Goal: Navigation & Orientation: Find specific page/section

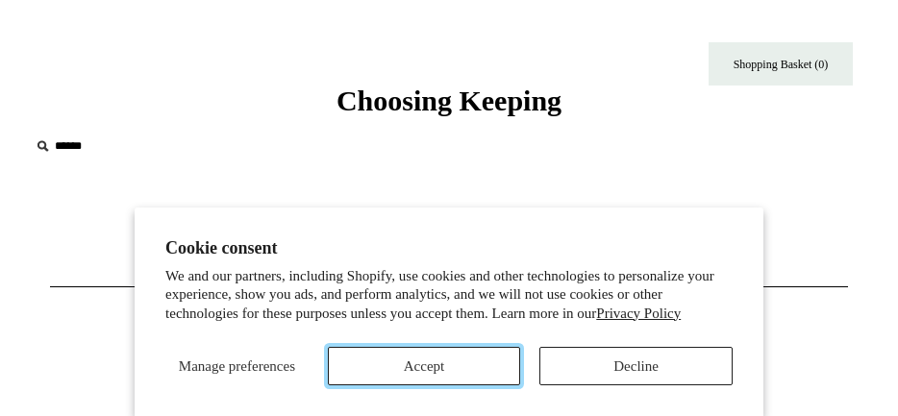
drag, startPoint x: 0, startPoint y: 0, endPoint x: 483, endPoint y: 361, distance: 603.5
click at [483, 361] on button "Accept" at bounding box center [424, 366] width 193 height 38
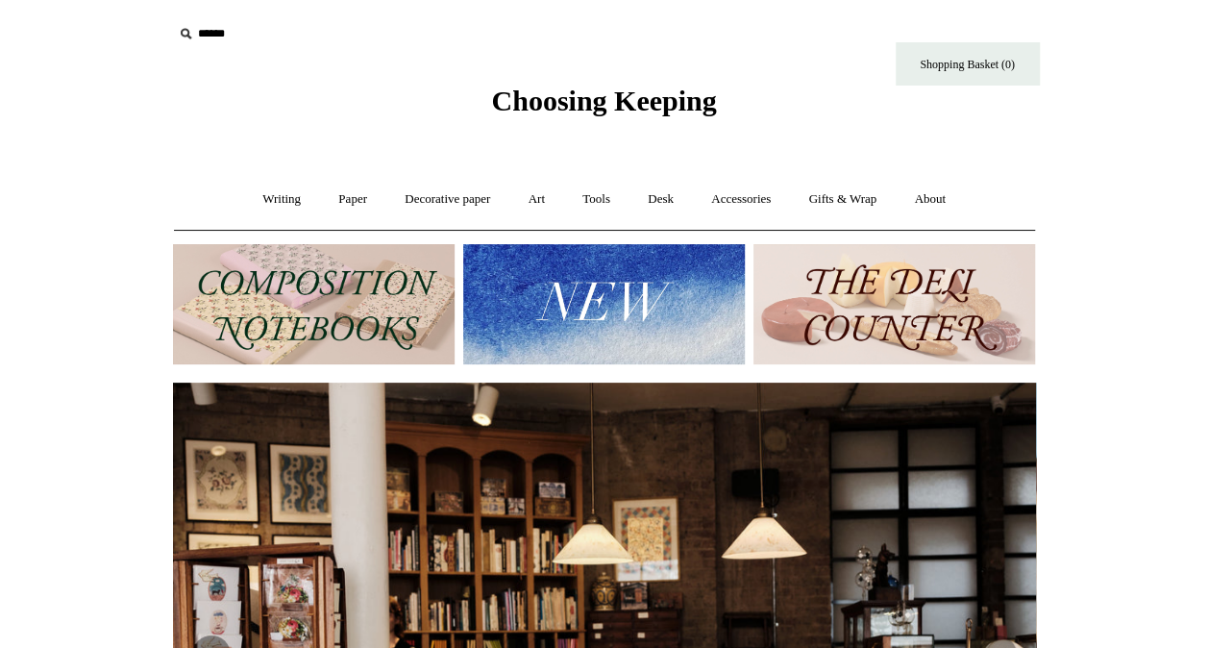
click at [542, 198] on link "Art +" at bounding box center [536, 199] width 51 height 51
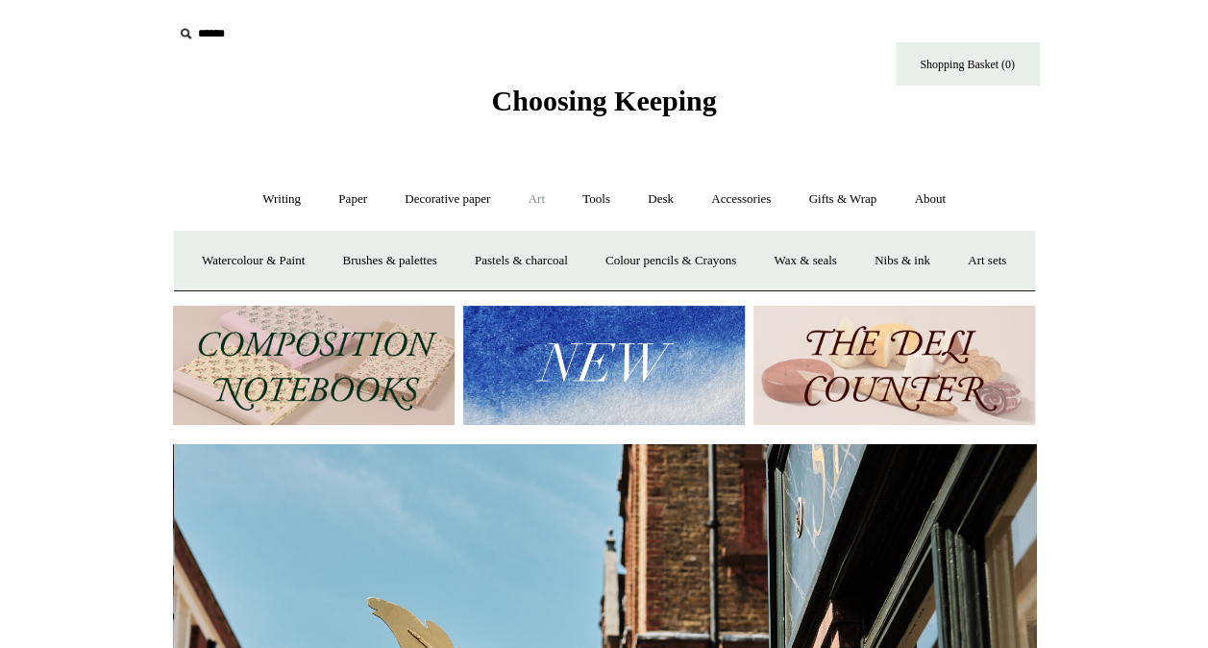
scroll to position [0, 863]
click at [322, 255] on link "Watercolour & Paint" at bounding box center [253, 260] width 137 height 51
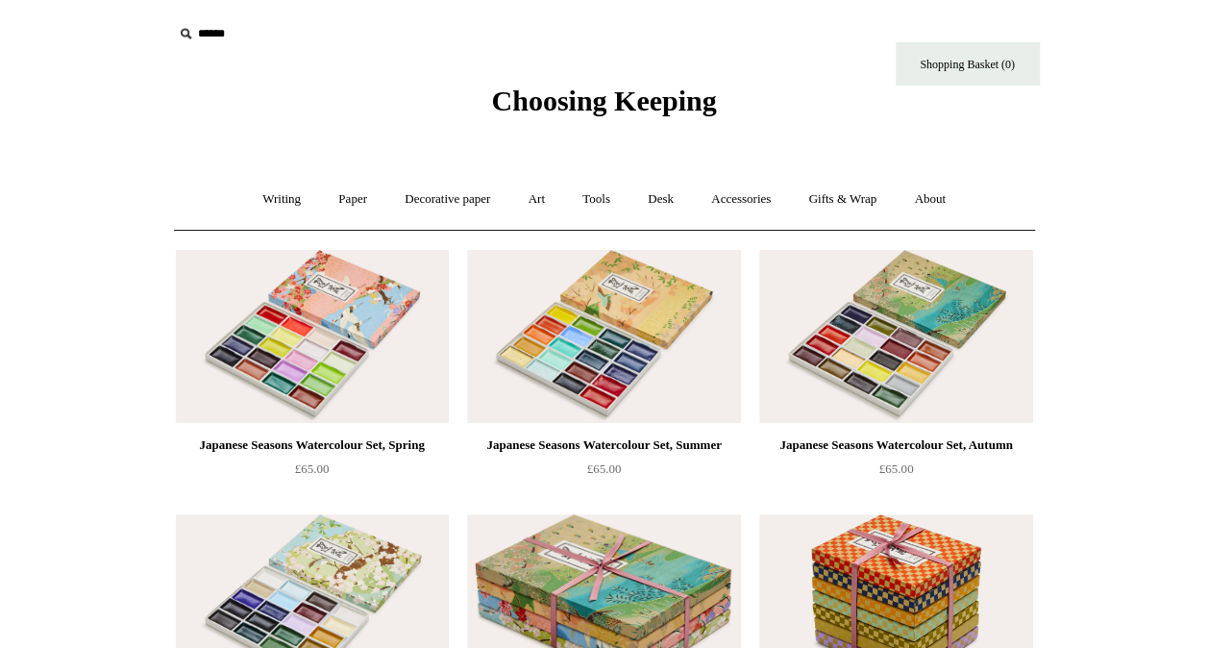
click at [542, 200] on link "Art +" at bounding box center [536, 199] width 51 height 51
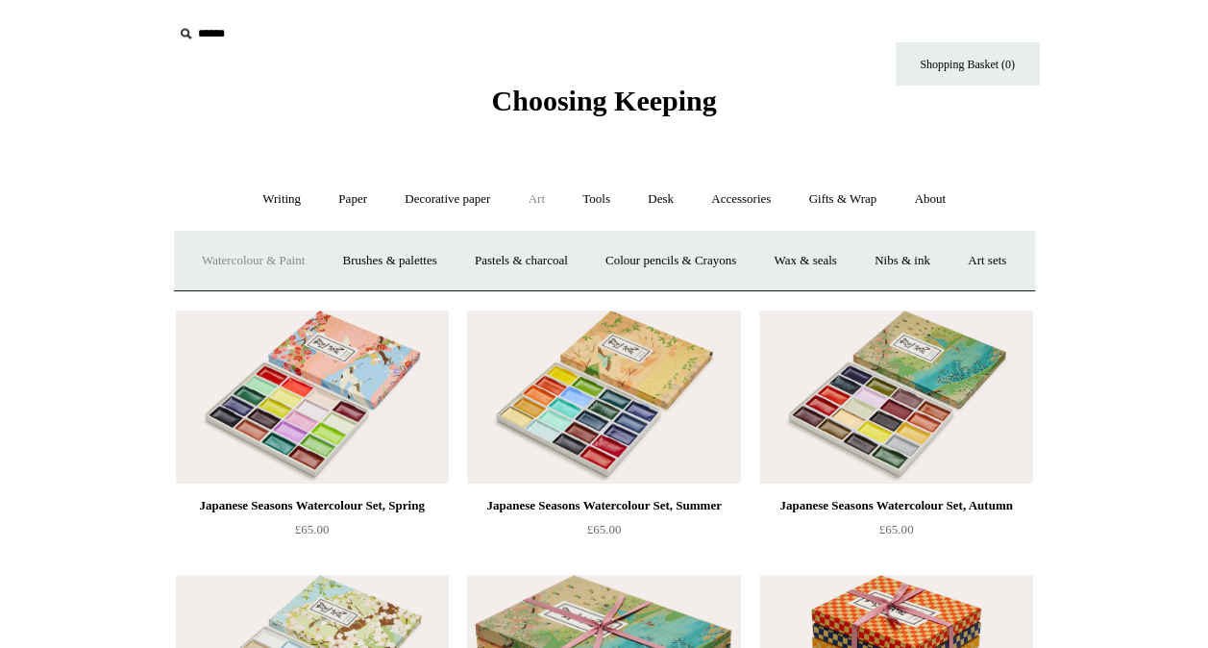
click at [425, 256] on link "Brushes & palettes" at bounding box center [389, 260] width 129 height 51
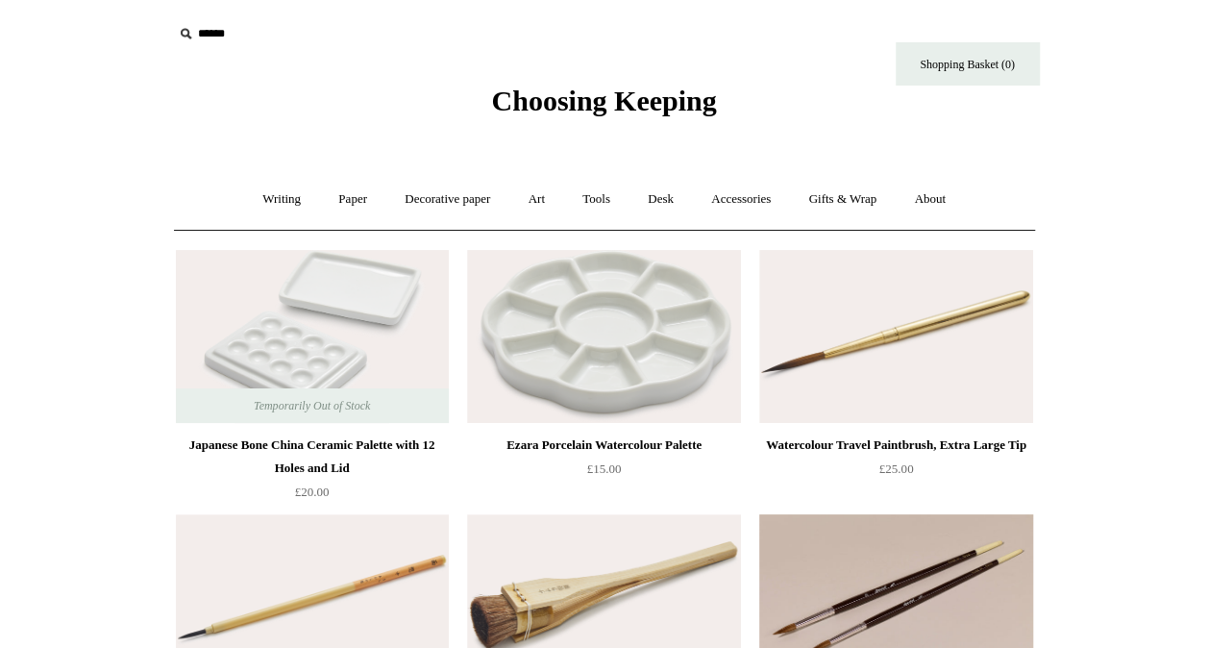
click at [863, 198] on link "Gifts & Wrap +" at bounding box center [842, 199] width 103 height 51
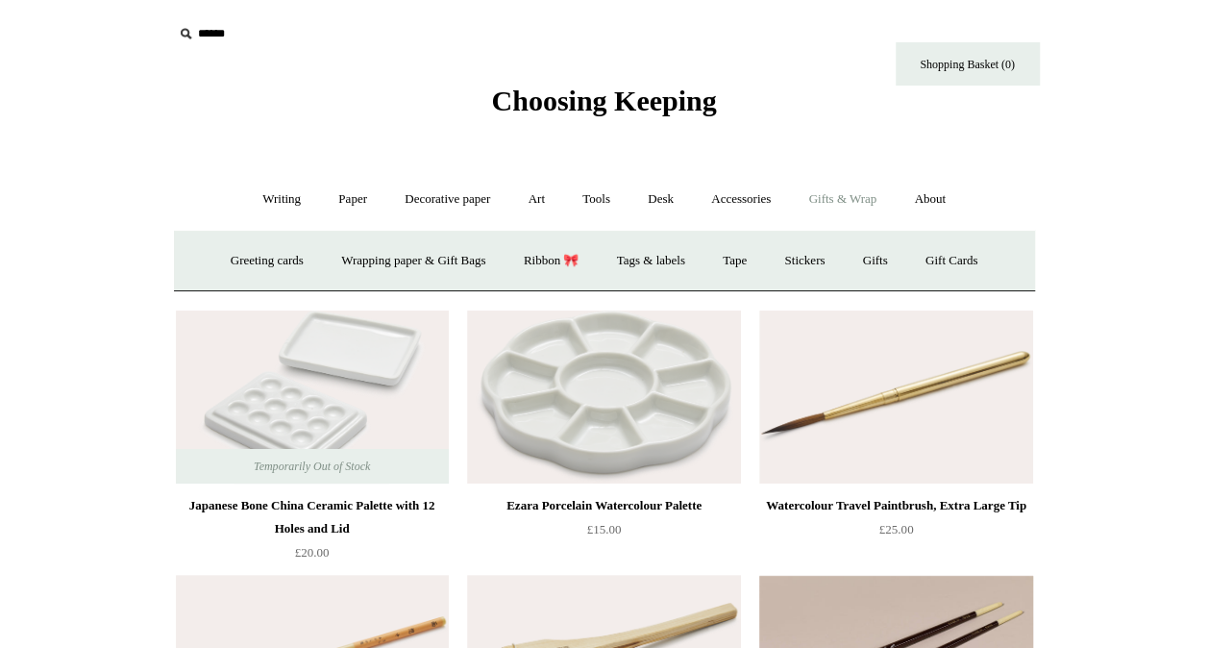
click at [537, 198] on link "Art +" at bounding box center [536, 199] width 51 height 51
click at [950, 286] on link "Art sets" at bounding box center [986, 260] width 73 height 51
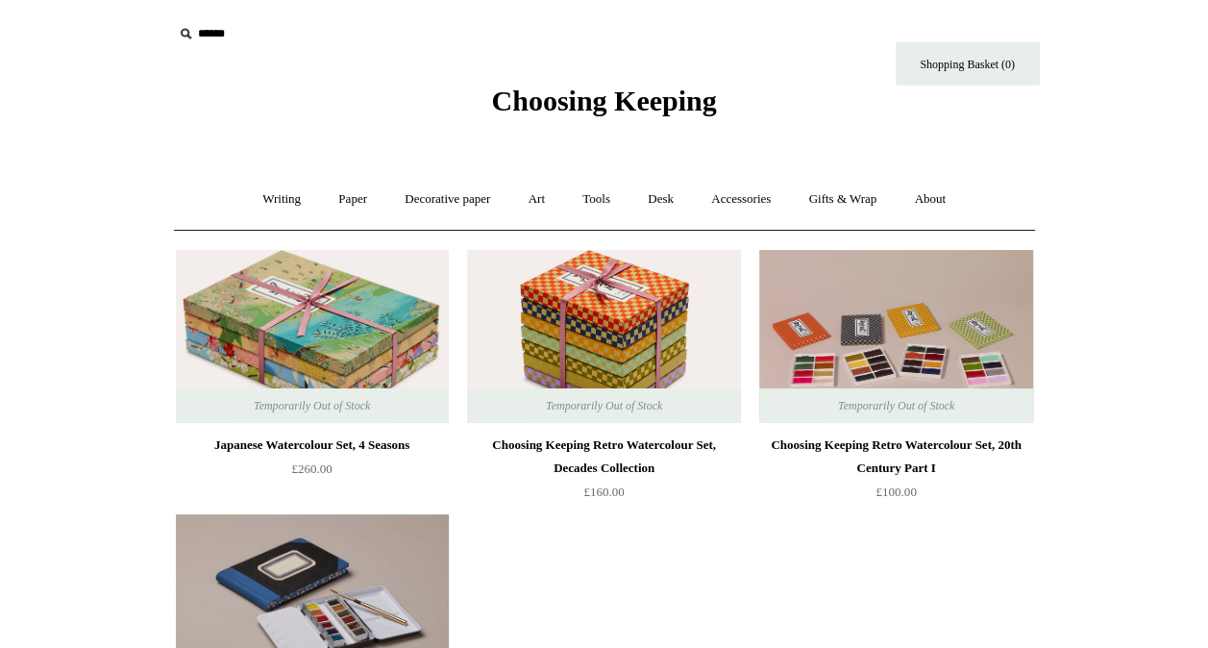
click at [618, 205] on link "Tools +" at bounding box center [596, 199] width 62 height 51
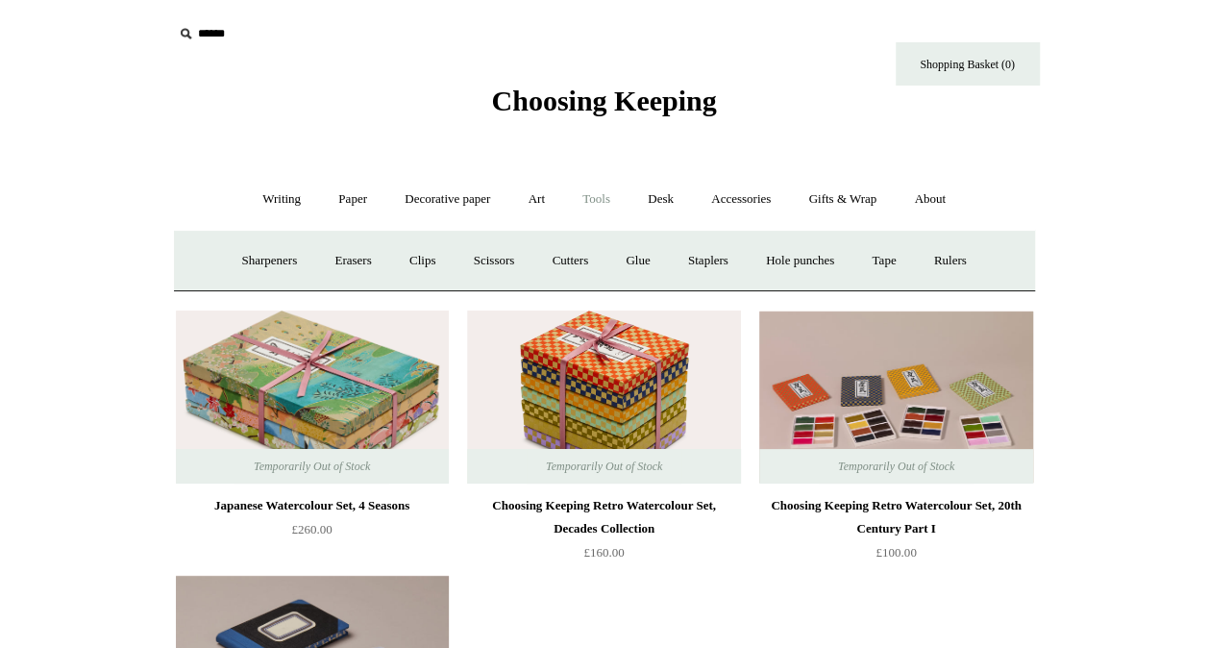
click at [284, 193] on link "Writing +" at bounding box center [281, 199] width 73 height 51
click at [366, 206] on link "Paper +" at bounding box center [352, 199] width 63 height 51
click at [336, 257] on link "Notebooks +" at bounding box center [335, 260] width 88 height 51
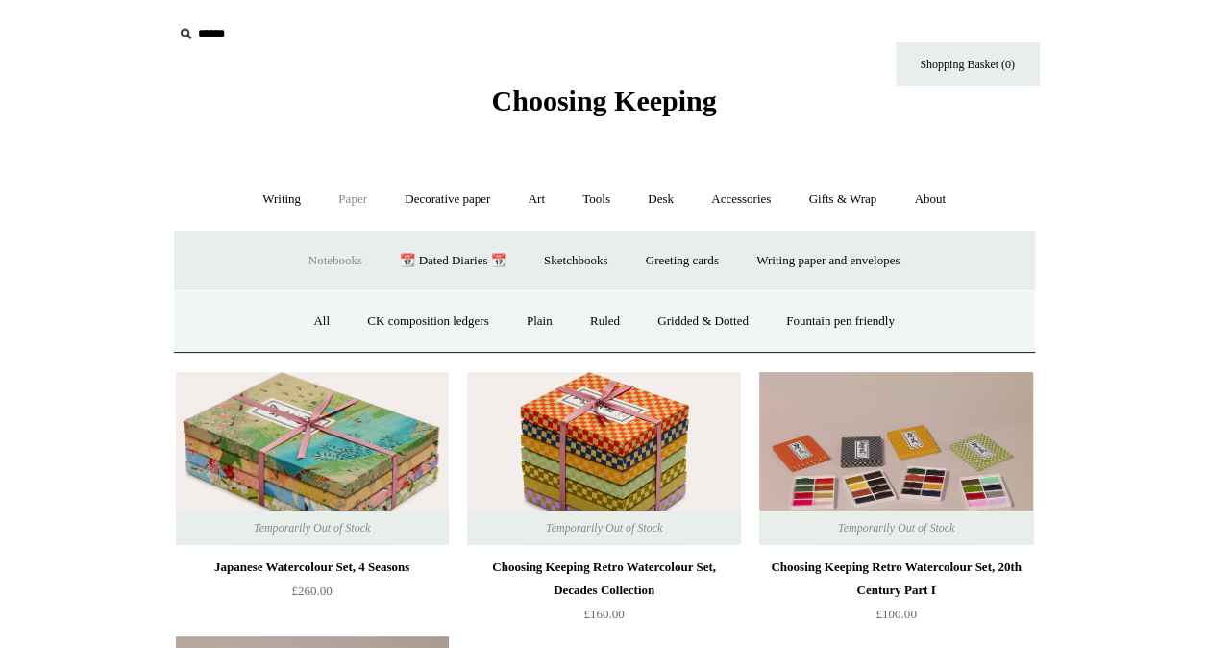
click at [902, 322] on link "Fountain pen friendly" at bounding box center [840, 321] width 143 height 51
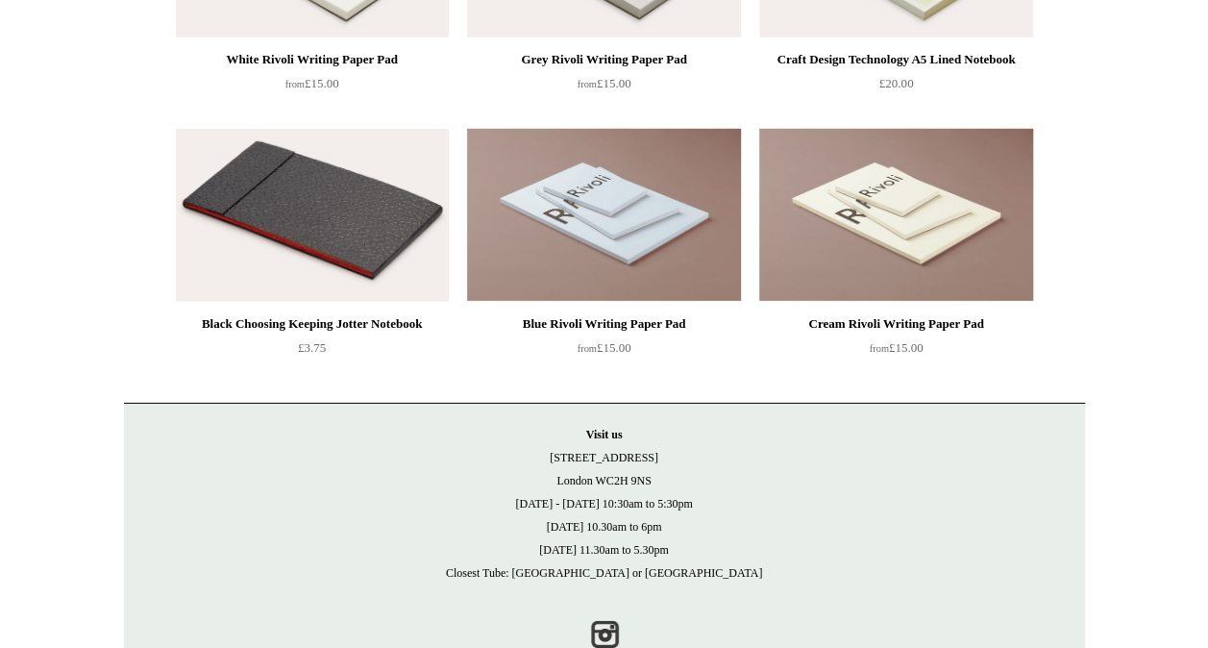
scroll to position [2818, 0]
